Goal: Check status: Check status

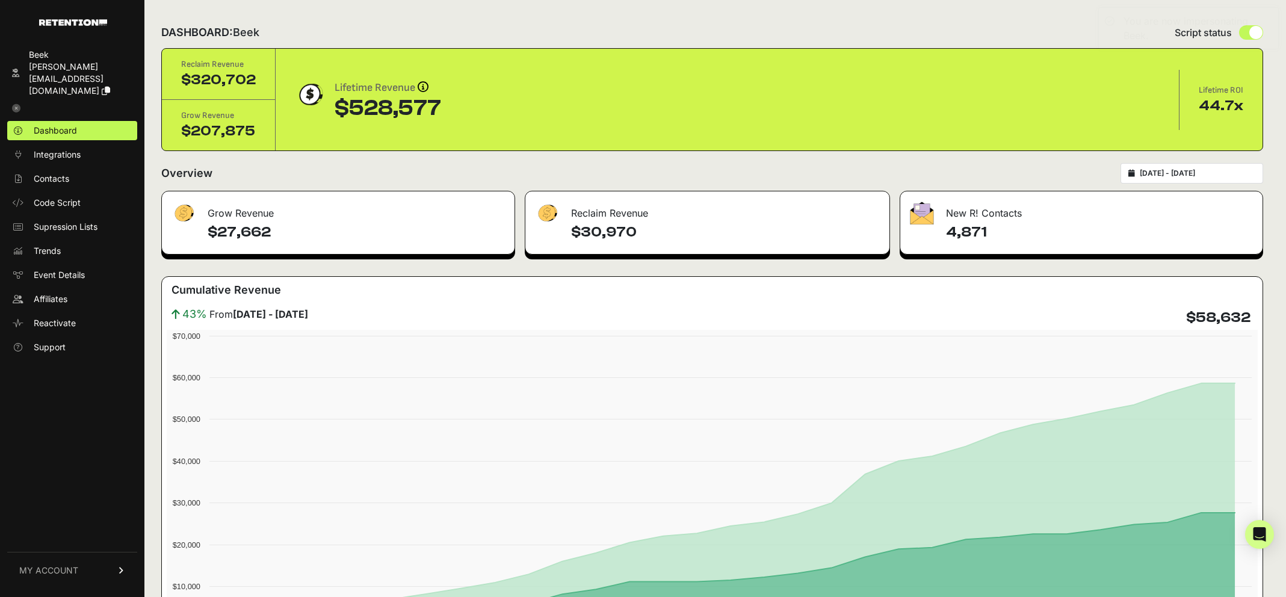
type input "[DATE]"
click at [1162, 172] on input "[DATE] - [DATE]" at bounding box center [1198, 174] width 116 height 10
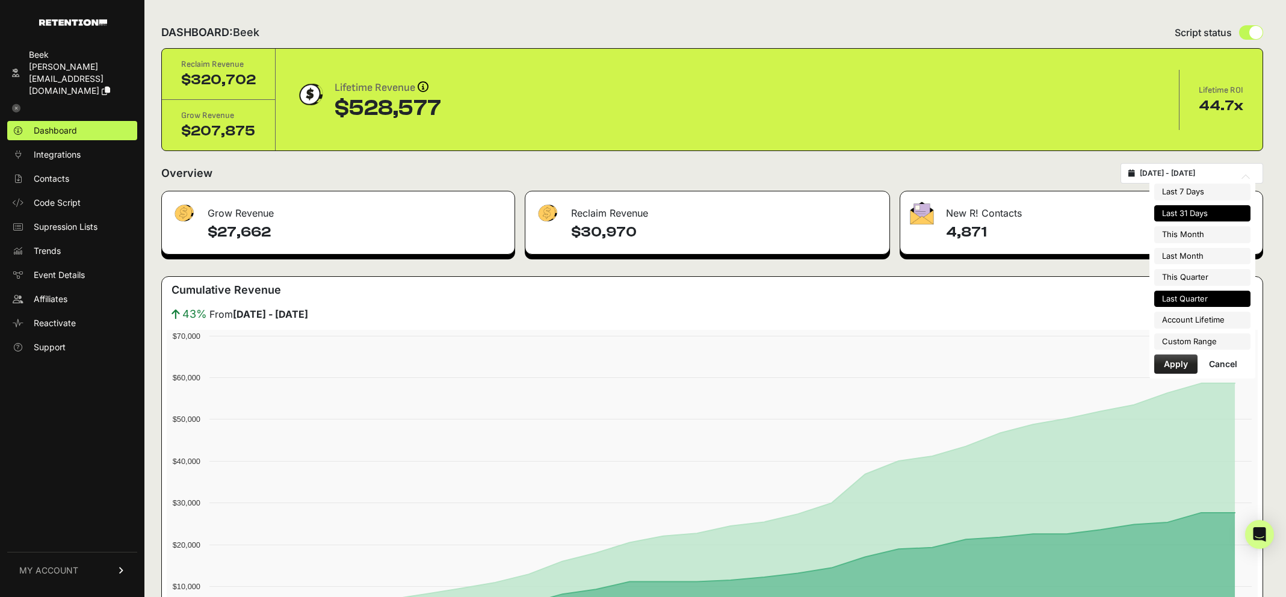
type input "[DATE]"
type input "2025-08-01"
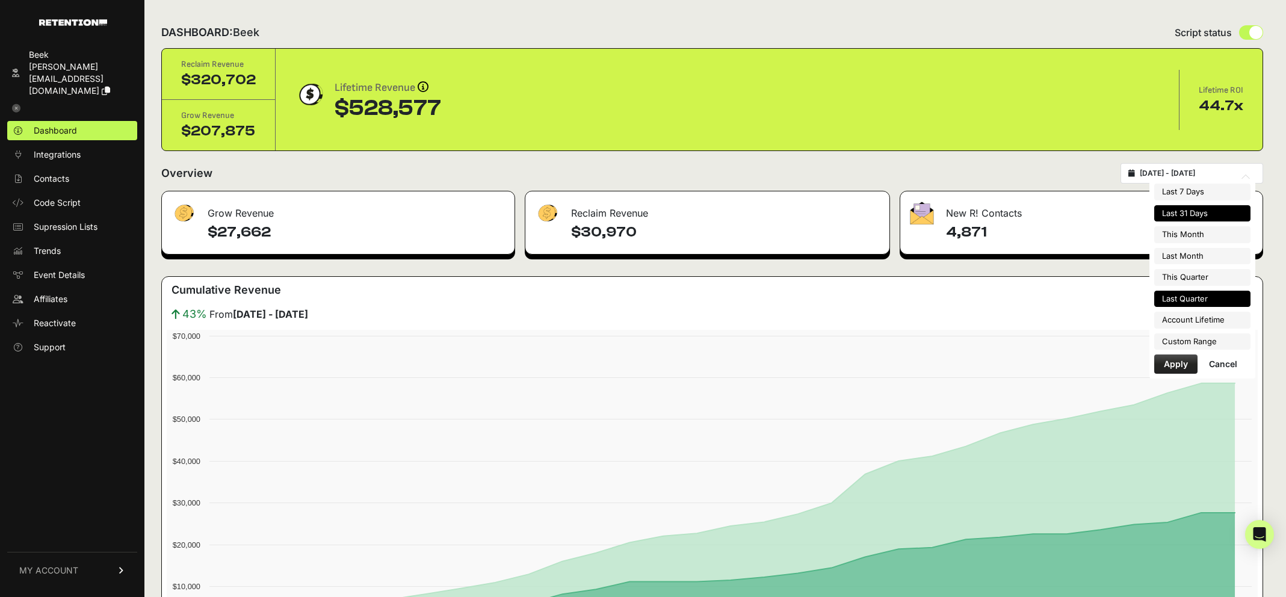
type input "2025-08-31"
type input "2025-07-01"
type input "2025-09-30"
type input "2025-04-01"
type input "2025-06-30"
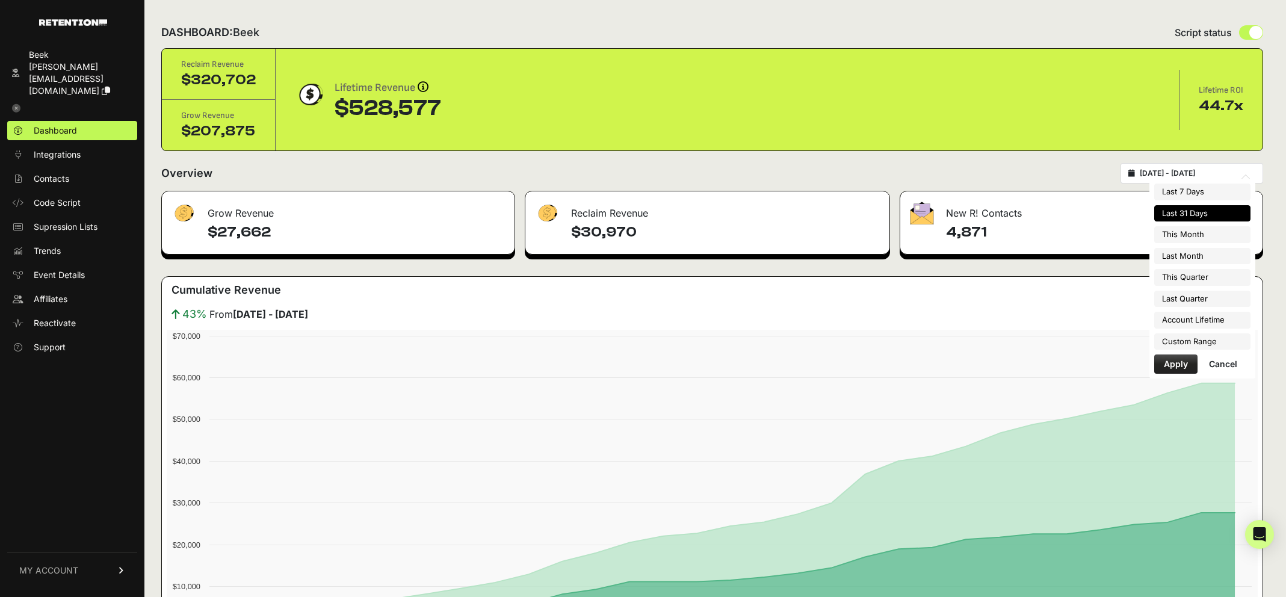
type input "2025-08-10"
type input "[DATE]"
click at [1169, 346] on li "Custom Range" at bounding box center [1202, 341] width 96 height 17
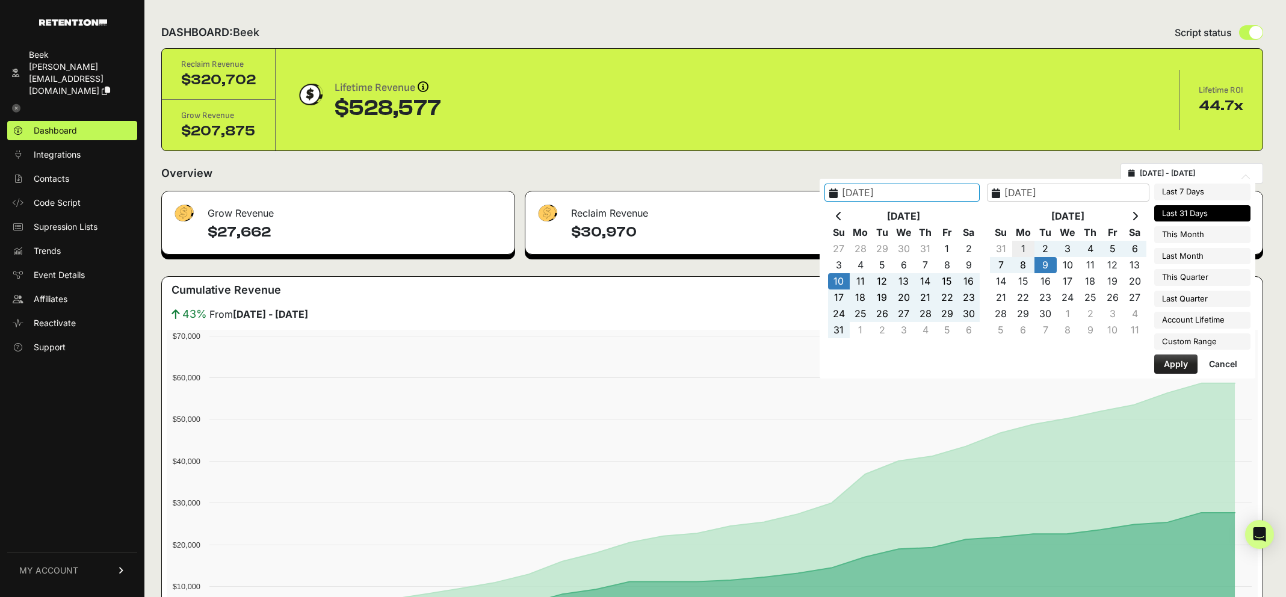
type input "2025-09-01"
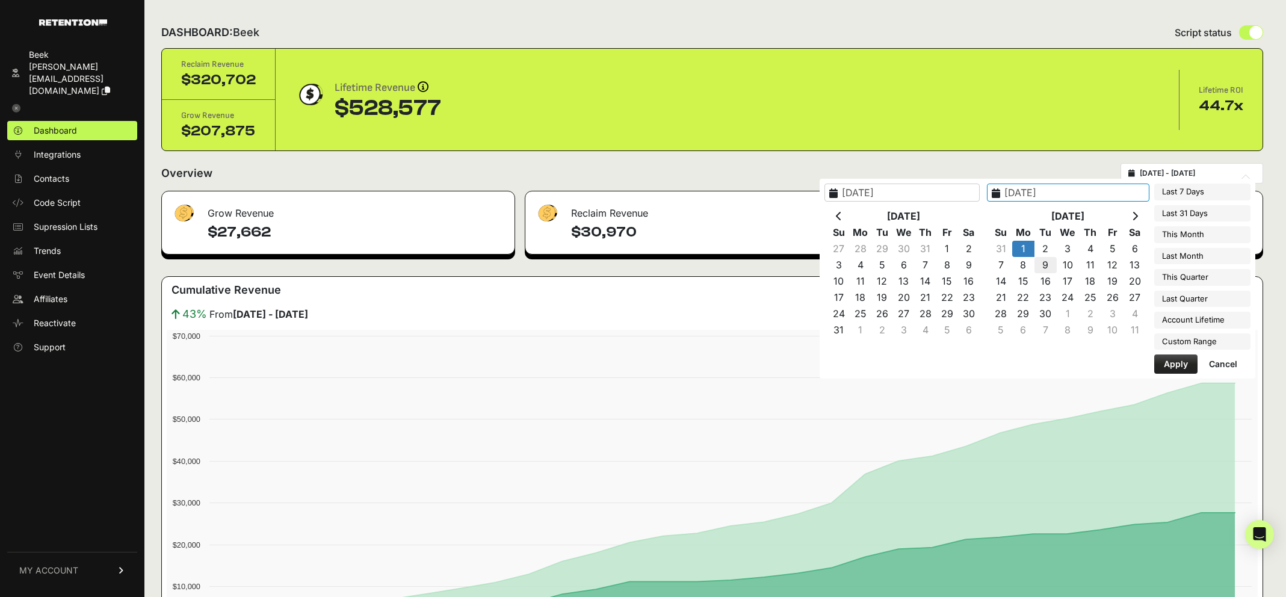
type input "[DATE]"
type input "2025-09-01"
click at [1180, 362] on button "Apply" at bounding box center [1175, 363] width 43 height 19
type input "[DATE] - [DATE]"
